Goal: Task Accomplishment & Management: Manage account settings

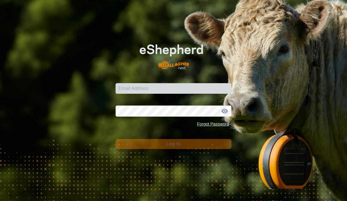
click at [181, 89] on input "Email Address" at bounding box center [172, 88] width 115 height 11
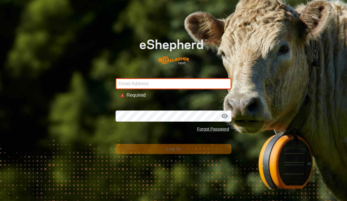
type input "[EMAIL_ADDRESS][DOMAIN_NAME]"
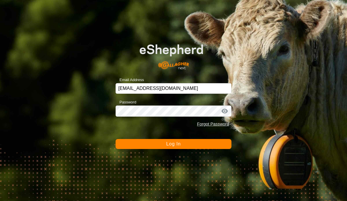
click at [184, 146] on button "Log In" at bounding box center [172, 144] width 115 height 10
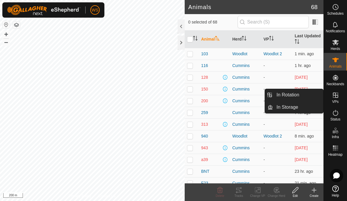
click at [298, 96] on span "In Rotation" at bounding box center [287, 94] width 23 height 7
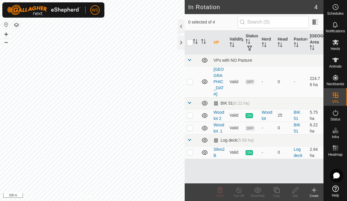
click at [189, 122] on td at bounding box center [191, 128] width 14 height 13
click at [259, 193] on icon at bounding box center [257, 190] width 7 height 7
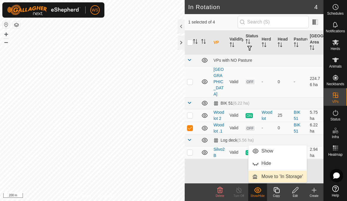
click at [271, 177] on span "Move to 'In Storage'" at bounding box center [281, 176] width 41 height 7
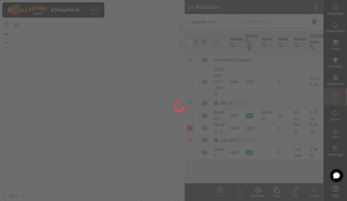
checkbox input "false"
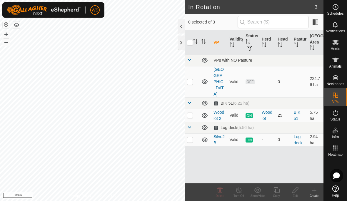
click at [180, 40] on div at bounding box center [180, 43] width 7 height 14
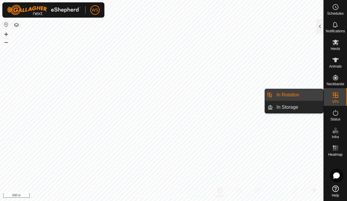
click at [320, 27] on div at bounding box center [319, 26] width 7 height 14
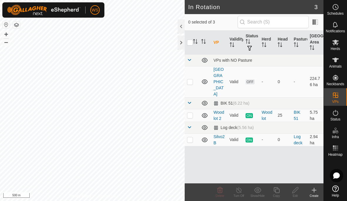
click at [190, 113] on p-checkbox at bounding box center [190, 115] width 6 height 5
checkbox input "true"
click at [276, 192] on icon at bounding box center [276, 190] width 7 height 7
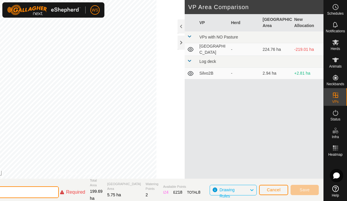
type input "M"
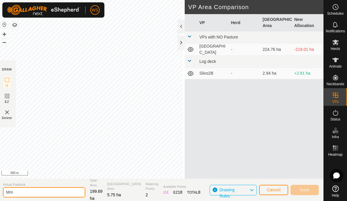
type input "M"
type input "Woodlot3"
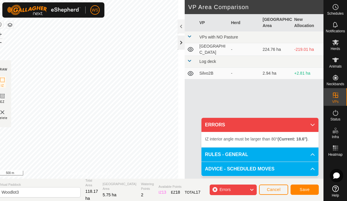
click at [179, 42] on div at bounding box center [180, 43] width 7 height 14
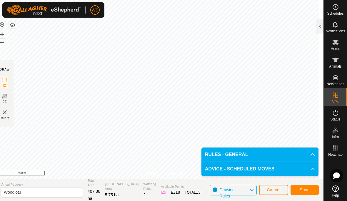
click at [304, 190] on span "Save" at bounding box center [304, 189] width 10 height 5
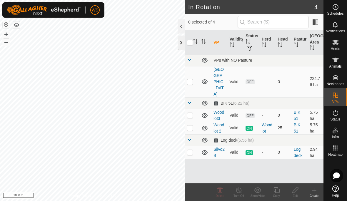
click at [179, 42] on div at bounding box center [180, 43] width 7 height 14
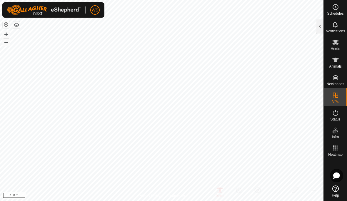
click at [318, 28] on div at bounding box center [319, 26] width 7 height 14
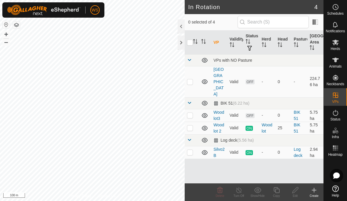
click at [193, 109] on td at bounding box center [191, 115] width 14 height 13
checkbox input "true"
click at [293, 192] on icon at bounding box center [294, 190] width 7 height 7
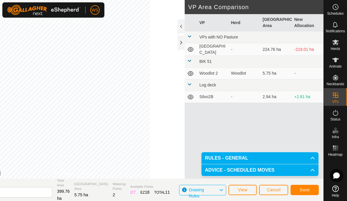
click at [310, 187] on button "Save" at bounding box center [304, 190] width 28 height 10
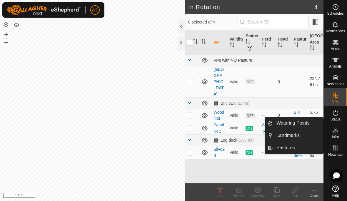
click at [297, 135] on span "Landmarks" at bounding box center [287, 135] width 23 height 7
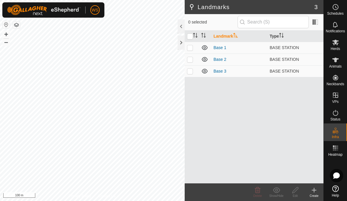
click at [190, 58] on p-checkbox at bounding box center [190, 59] width 6 height 5
checkbox input "true"
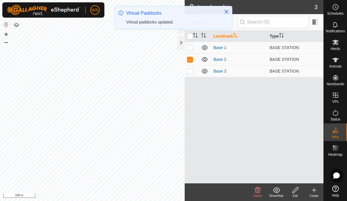
click at [192, 70] on p-checkbox at bounding box center [190, 71] width 6 height 5
click at [189, 72] on p-checkbox at bounding box center [190, 71] width 6 height 5
checkbox input "false"
click at [190, 59] on p-checkbox at bounding box center [190, 59] width 6 height 5
checkbox input "false"
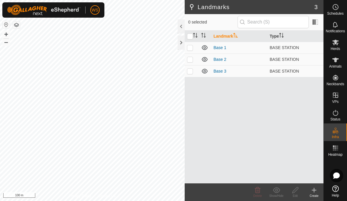
click at [219, 71] on link "Base 3" at bounding box center [219, 71] width 13 height 5
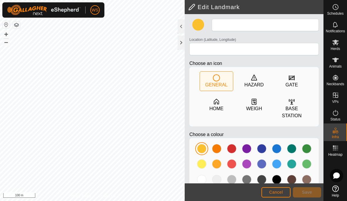
type input "Base 3"
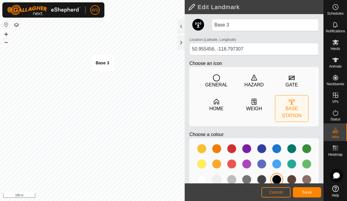
type input "50.956141, -118.797359"
click at [308, 190] on span "Save" at bounding box center [307, 192] width 10 height 5
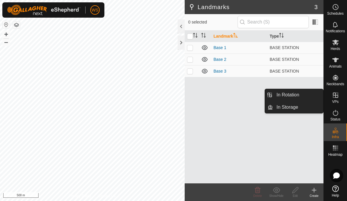
click at [294, 95] on span "In Rotation" at bounding box center [287, 94] width 23 height 7
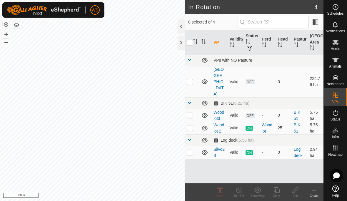
click at [192, 113] on p-checkbox at bounding box center [190, 115] width 6 height 5
checkbox input "true"
click at [295, 192] on icon at bounding box center [294, 190] width 7 height 7
